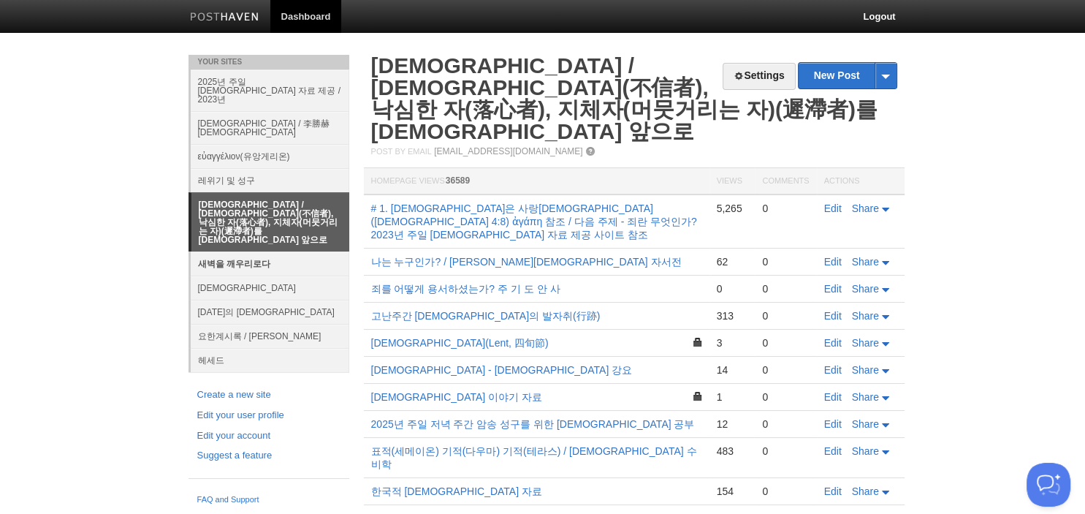
click at [266, 251] on link "새벽을 깨우리로다" at bounding box center [270, 263] width 159 height 24
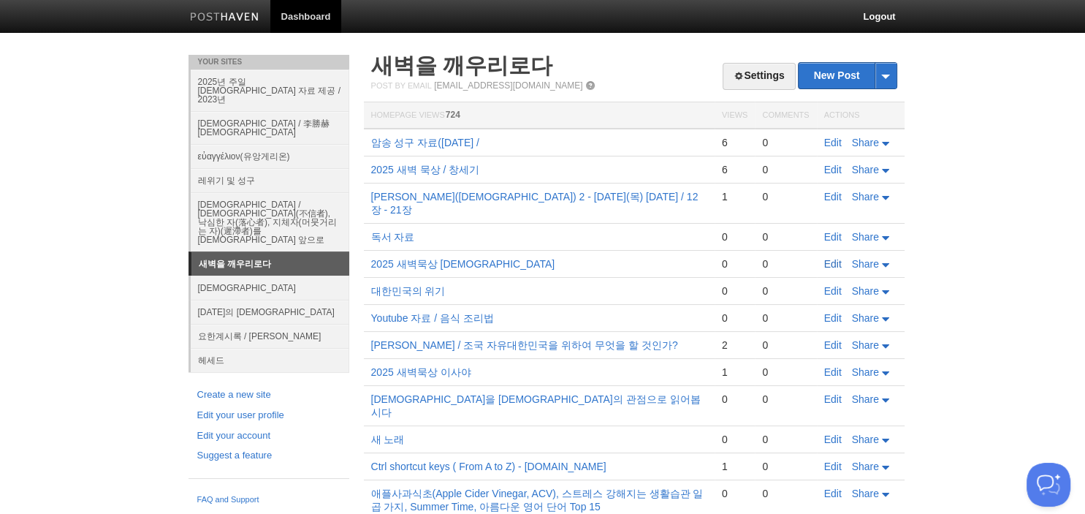
click at [828, 258] on link "Edit" at bounding box center [833, 264] width 18 height 12
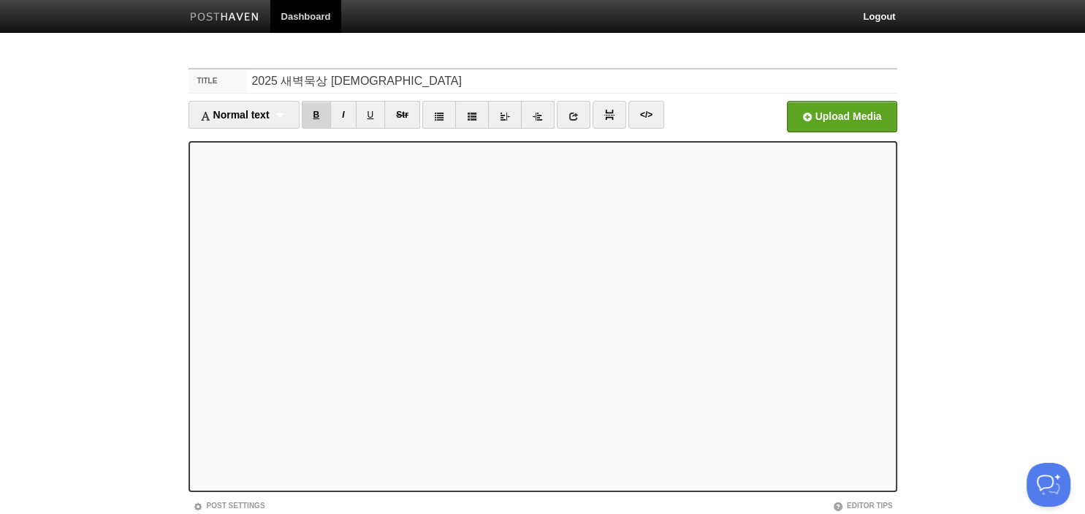
click at [312, 108] on link "B" at bounding box center [317, 115] width 30 height 28
click at [309, 107] on link "B" at bounding box center [317, 115] width 30 height 28
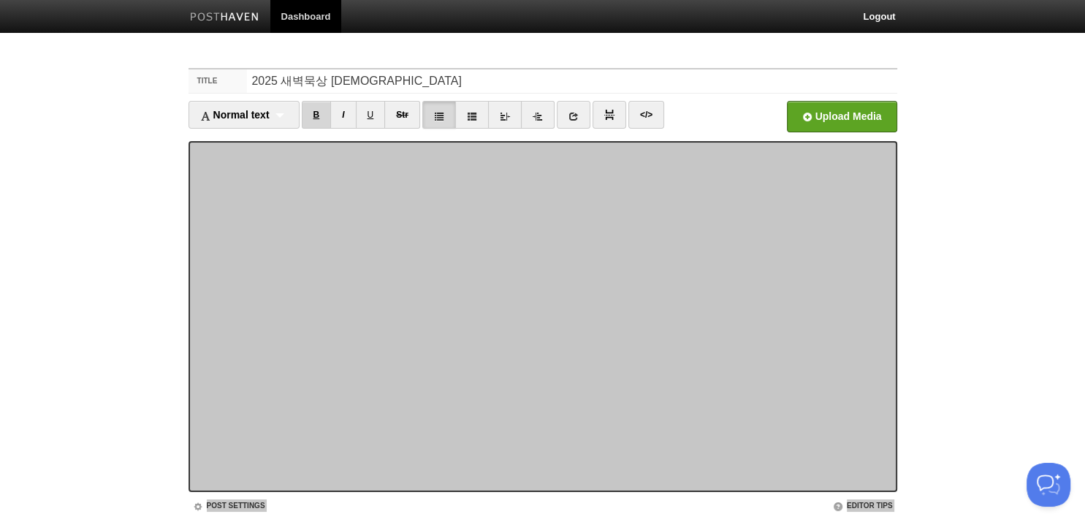
click at [323, 115] on link "B" at bounding box center [317, 115] width 30 height 28
click at [330, 115] on link "B" at bounding box center [317, 115] width 30 height 28
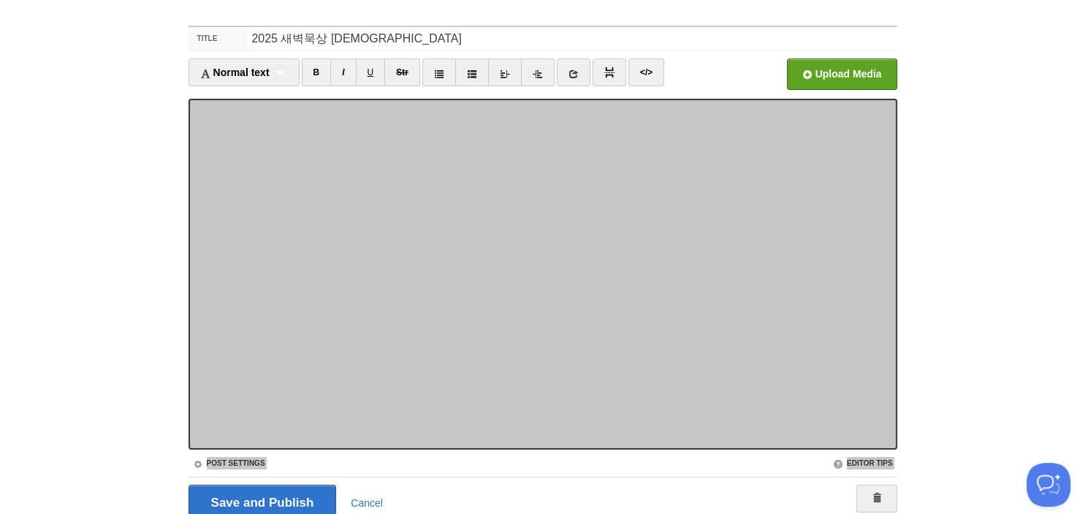
scroll to position [43, 0]
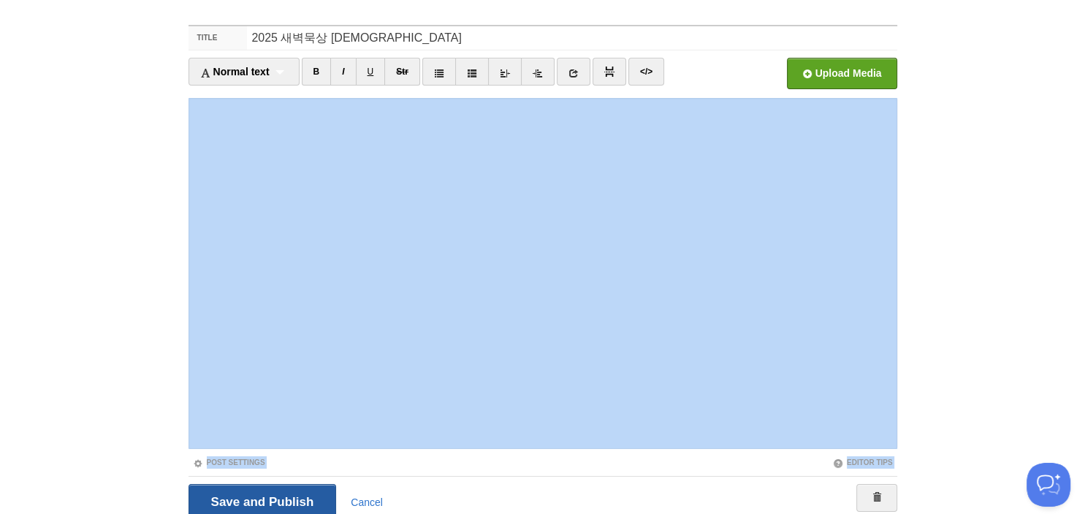
click at [283, 497] on input "Save and Publish" at bounding box center [262, 502] width 148 height 37
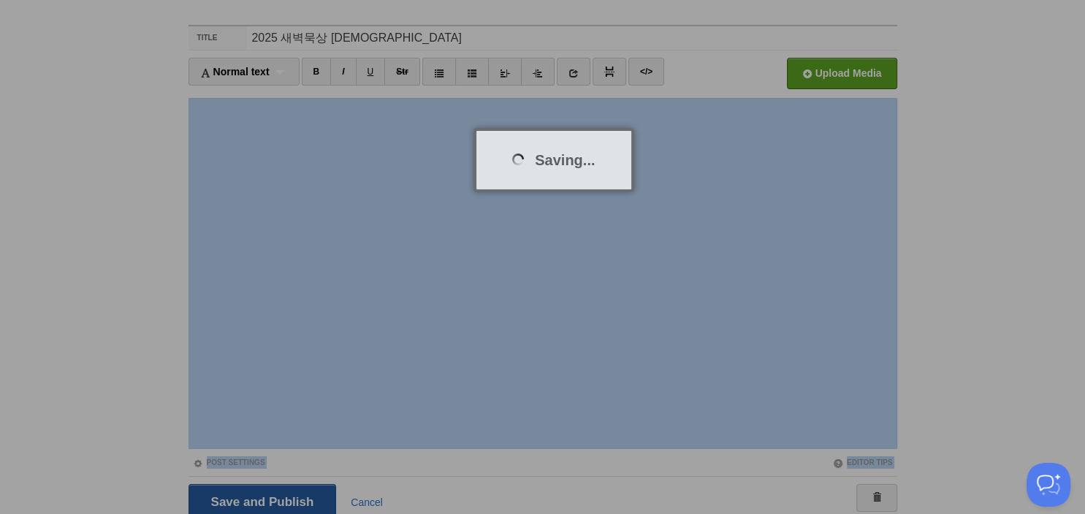
scroll to position [55, 0]
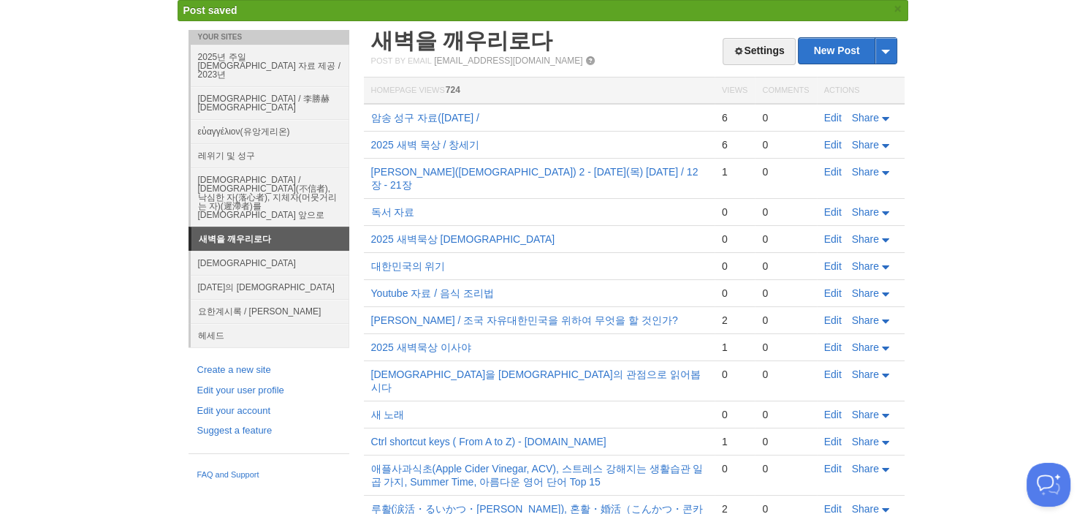
click at [628, 64] on div "Post by Email [EMAIL_ADDRESS][DOMAIN_NAME]" at bounding box center [634, 61] width 526 height 10
click at [630, 48] on h2 "새벽을 깨우리로다" at bounding box center [634, 41] width 526 height 22
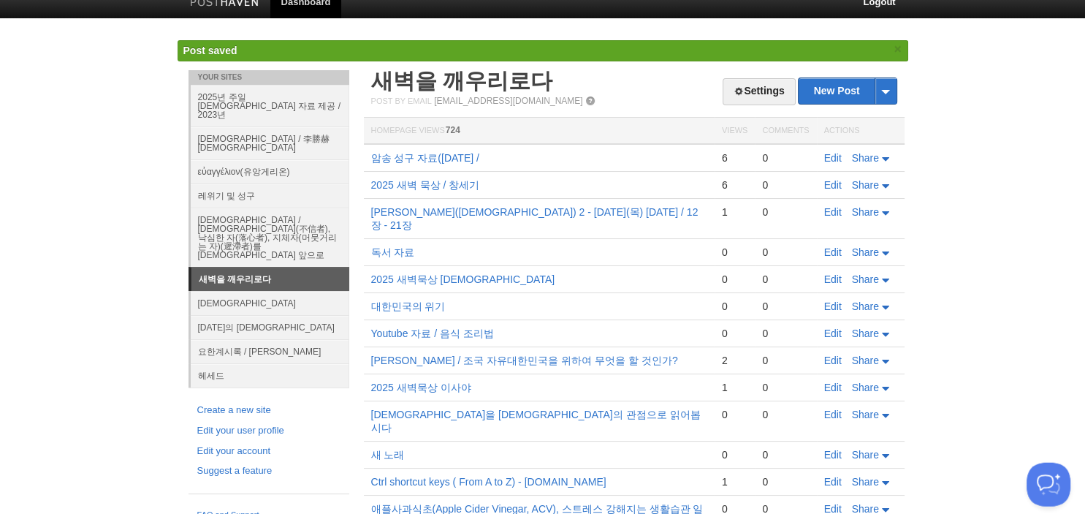
scroll to position [0, 0]
